Goal: Information Seeking & Learning: Compare options

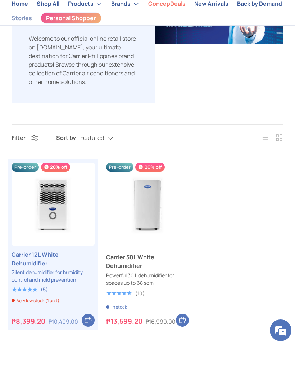
click at [68, 280] on link "Carrier 12L White Dehumidifier" at bounding box center [53, 288] width 83 height 17
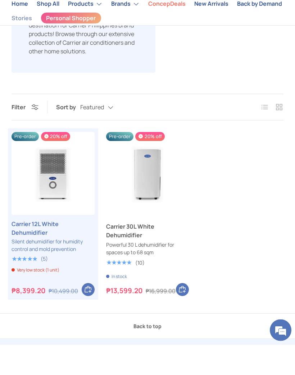
click at [173, 162] on img "Carrier 30L White Dehumidifier" at bounding box center [147, 203] width 83 height 83
click at [28, 250] on link "Carrier 12L White Dehumidifier" at bounding box center [53, 258] width 83 height 17
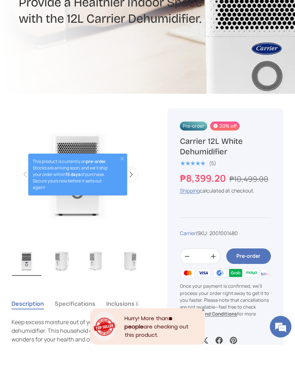
scroll to position [144, 0]
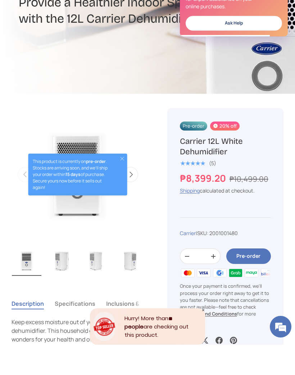
click at [125, 186] on button "Close" at bounding box center [123, 189] width 6 height 6
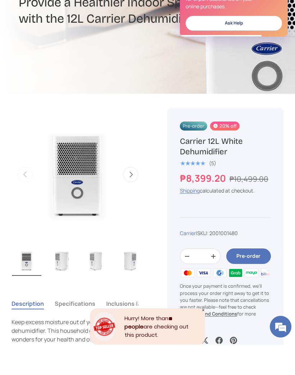
click at [116, 188] on img "Gallery Viewer" at bounding box center [78, 204] width 133 height 133
click at [86, 195] on img "Gallery Viewer" at bounding box center [78, 204] width 133 height 133
click at [136, 197] on button "Next" at bounding box center [130, 204] width 15 height 15
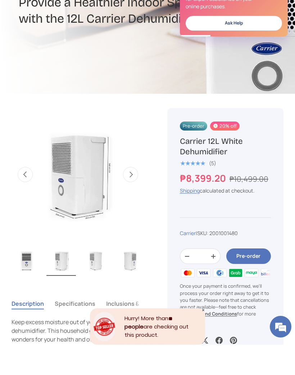
click at [137, 197] on button "Next" at bounding box center [130, 204] width 15 height 15
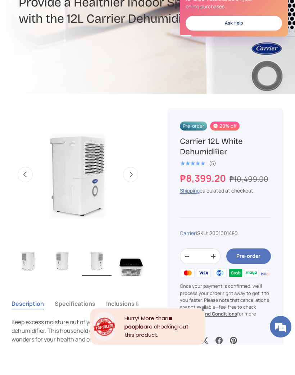
scroll to position [0, 36]
click at [135, 197] on button "Next" at bounding box center [130, 204] width 15 height 15
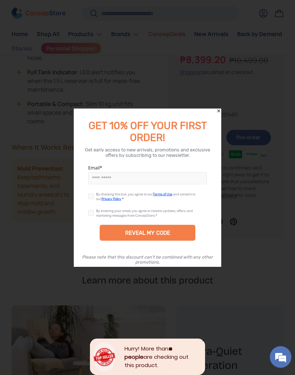
scroll to position [595, 0]
click at [220, 108] on icon "Close" at bounding box center [219, 110] width 5 height 5
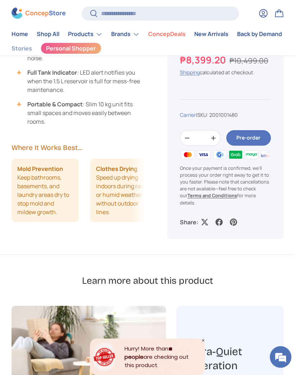
click at [27, 199] on li "Mold Prevention Keep bathrooms, basements, and laundry areas dry to stop mold a…" at bounding box center [45, 190] width 67 height 63
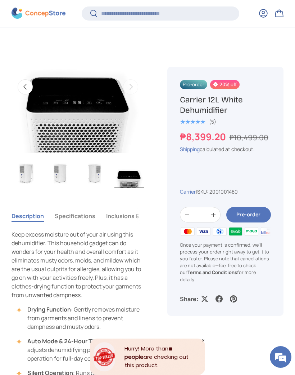
scroll to position [262, 0]
click at [78, 213] on button "Specifications" at bounding box center [75, 215] width 41 height 17
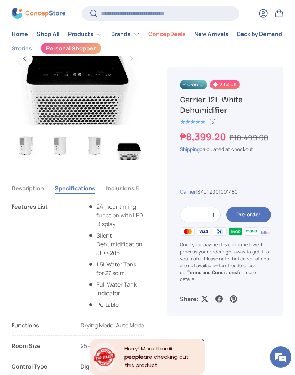
scroll to position [289, 0]
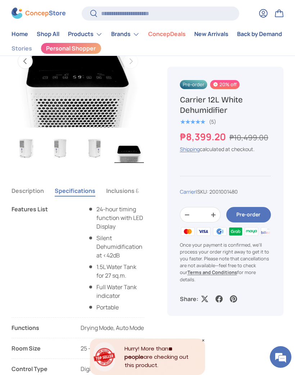
click at [121, 191] on button "Inclusions & Warranty" at bounding box center [136, 190] width 60 height 17
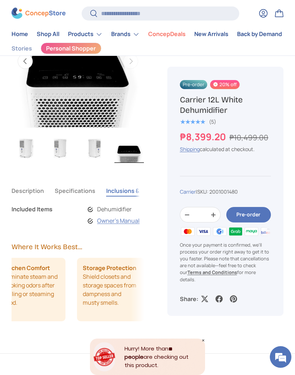
click at [26, 147] on img "Gallery Viewer" at bounding box center [26, 148] width 30 height 30
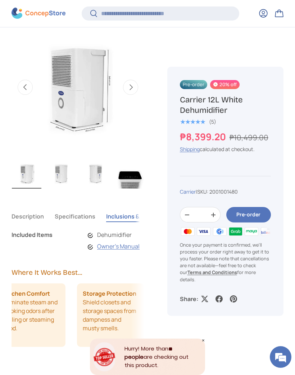
scroll to position [261, 0]
click at [75, 215] on button "Specifications" at bounding box center [75, 216] width 41 height 17
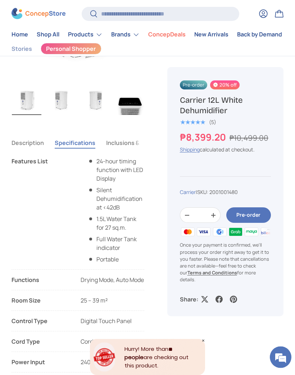
scroll to position [322, 0]
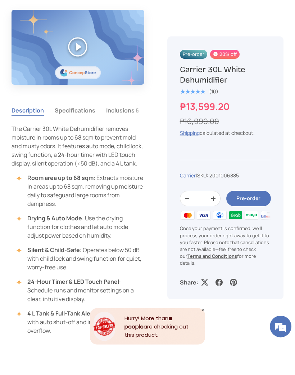
scroll to position [430, 0]
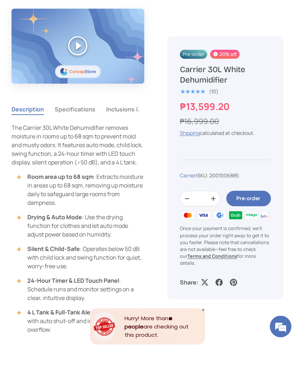
click at [77, 131] on button "Specifications" at bounding box center [75, 139] width 41 height 17
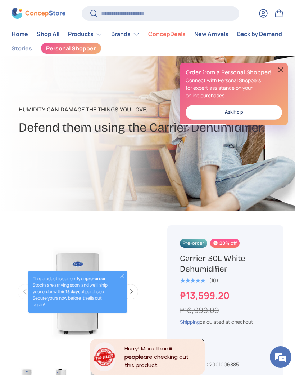
scroll to position [53, 0]
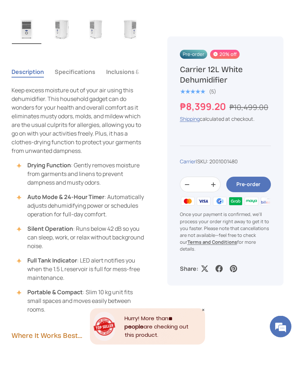
scroll to position [376, 0]
